Goal: Transaction & Acquisition: Purchase product/service

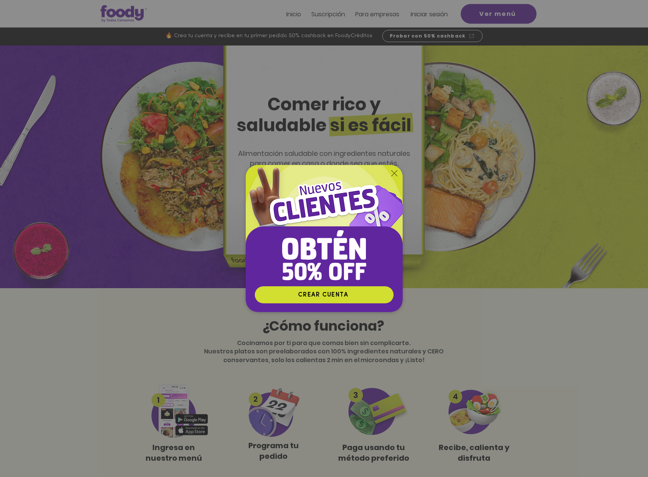
click at [388, 170] on img "Nuevos suscriptores 50% off" at bounding box center [324, 225] width 157 height 121
click at [393, 172] on icon "Volver al sitio" at bounding box center [395, 173] width 6 height 6
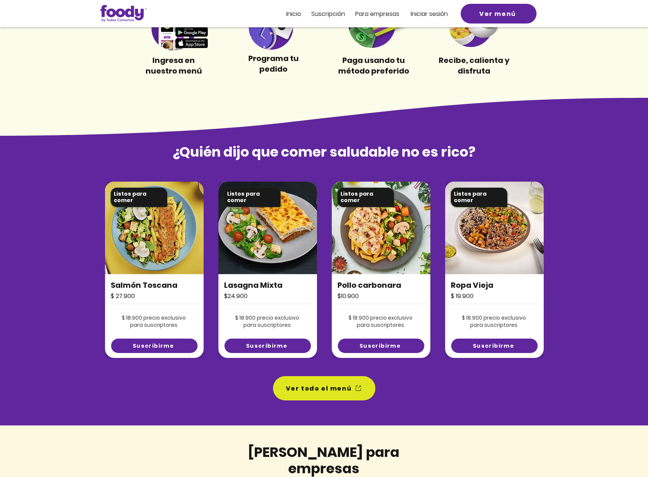
scroll to position [389, 0]
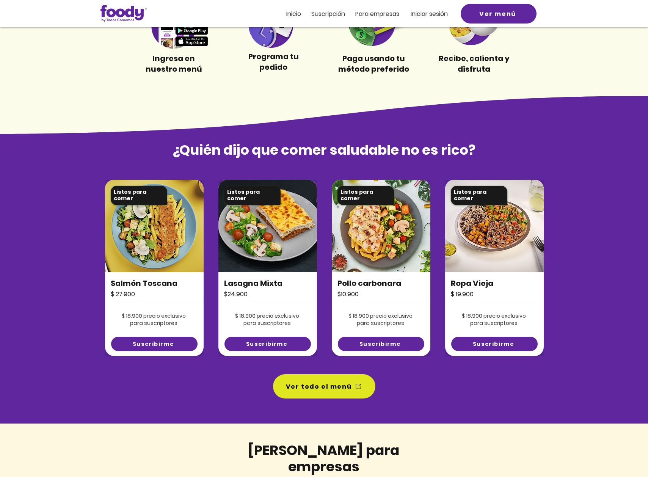
click at [466, 287] on span "Ropa Vieja" at bounding box center [472, 283] width 42 height 11
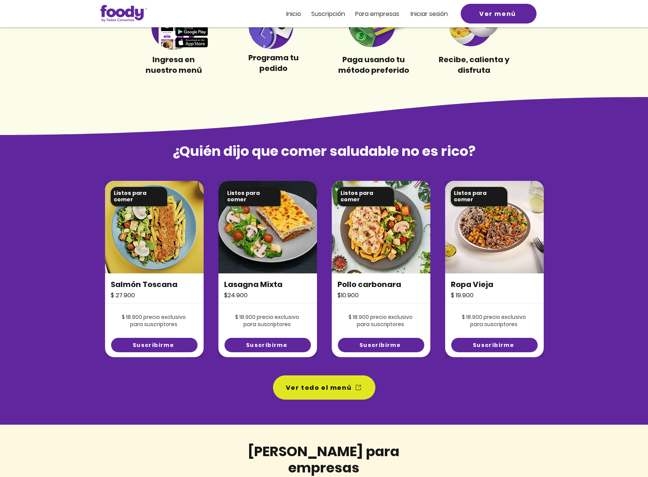
click at [466, 264] on img at bounding box center [494, 227] width 99 height 93
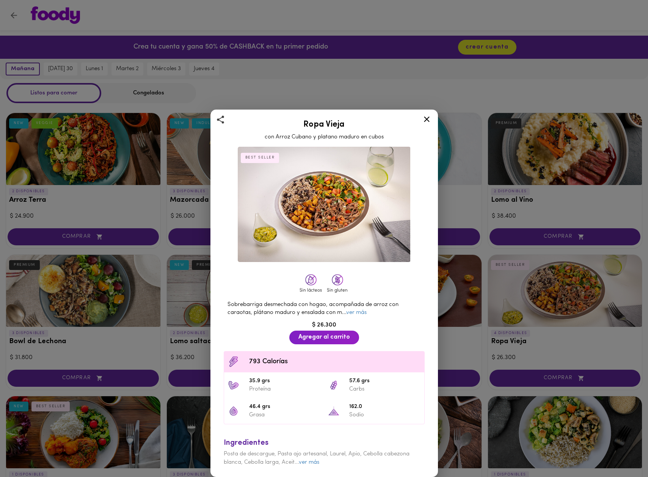
click at [428, 119] on icon at bounding box center [426, 119] width 9 height 9
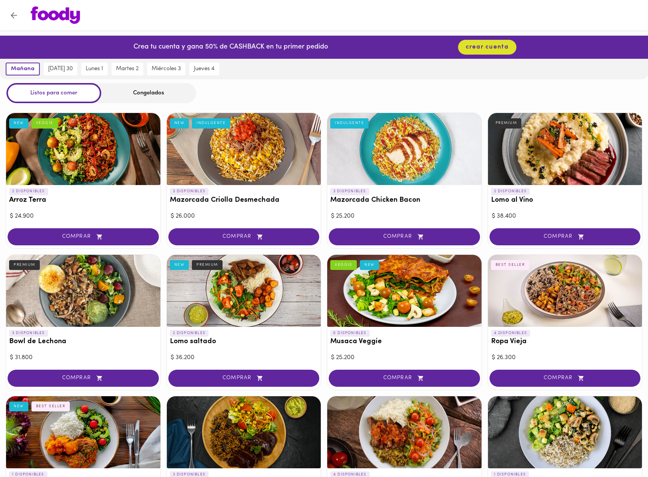
click at [69, 145] on div at bounding box center [83, 149] width 154 height 72
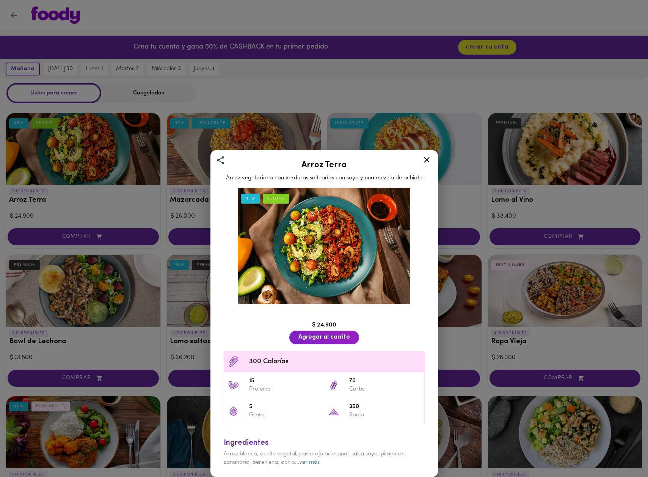
drag, startPoint x: 428, startPoint y: 160, endPoint x: 425, endPoint y: 159, distance: 3.9
click at [428, 160] on icon at bounding box center [426, 159] width 9 height 9
